Goal: Transaction & Acquisition: Purchase product/service

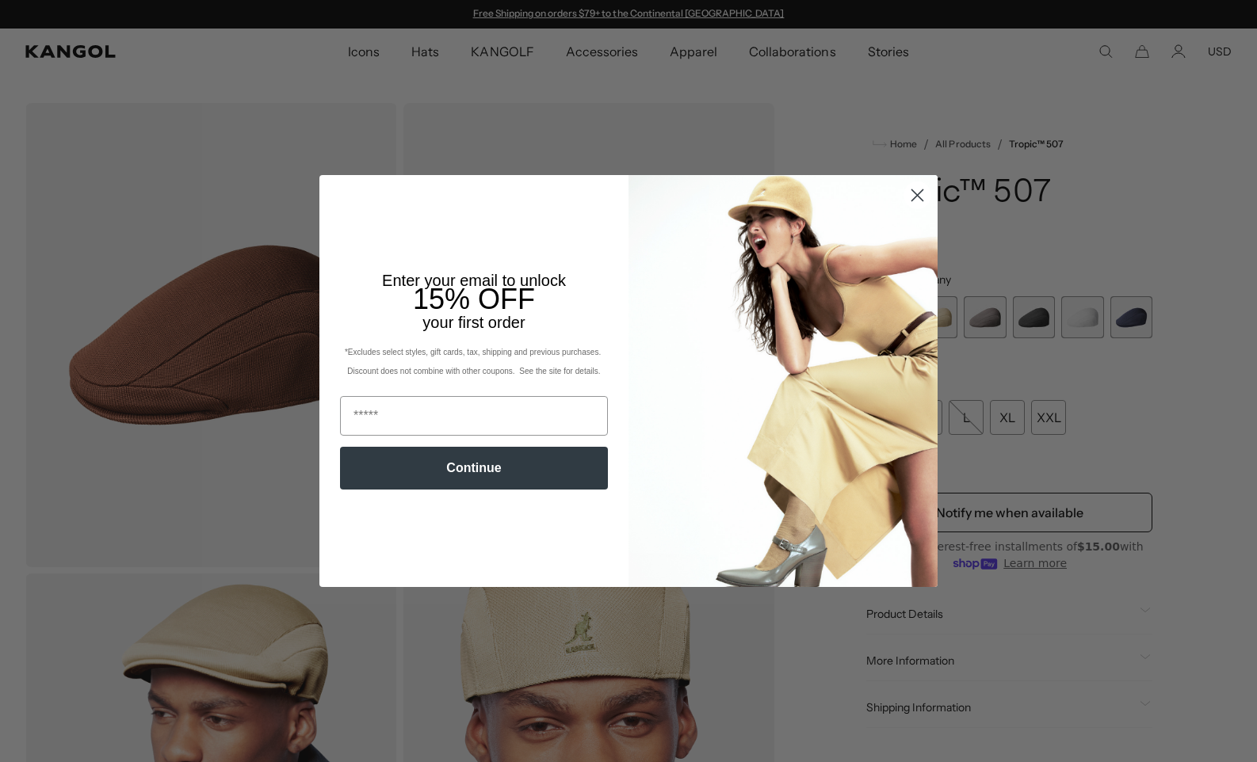
scroll to position [0, 327]
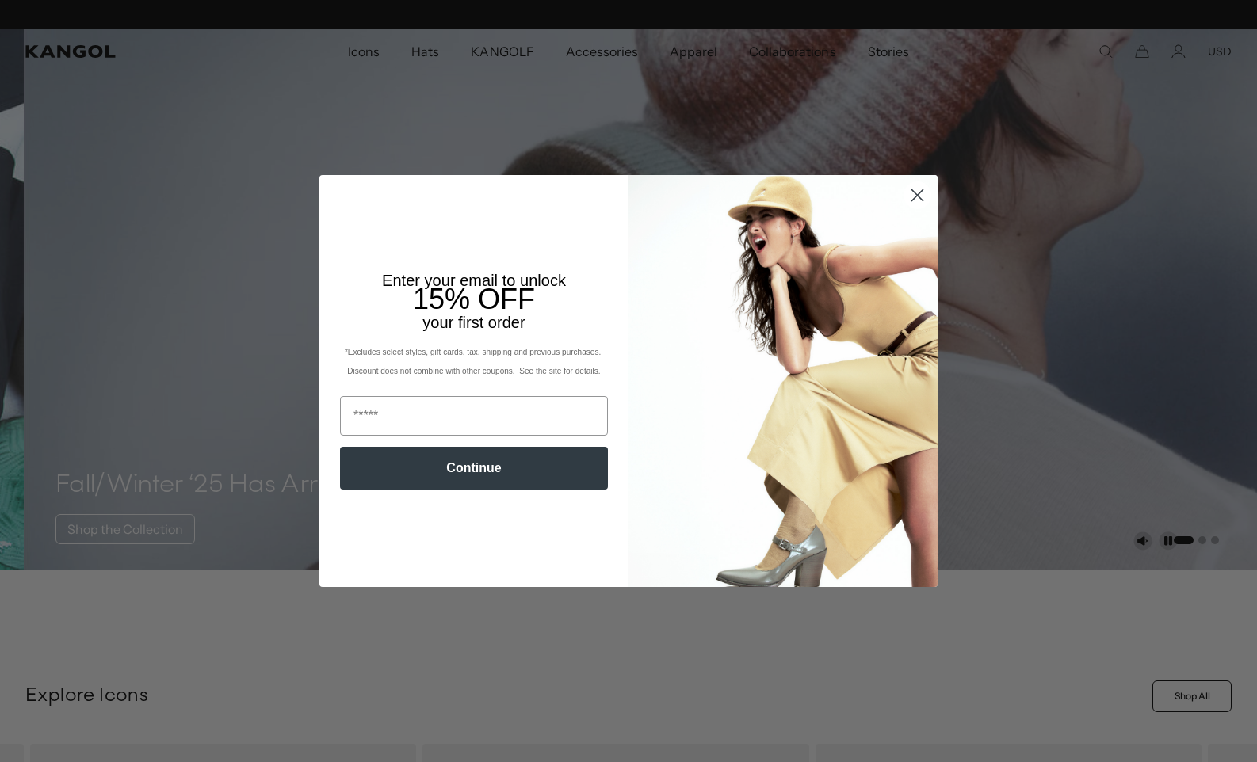
scroll to position [0, 327]
